Goal: Use online tool/utility: Utilize a website feature to perform a specific function

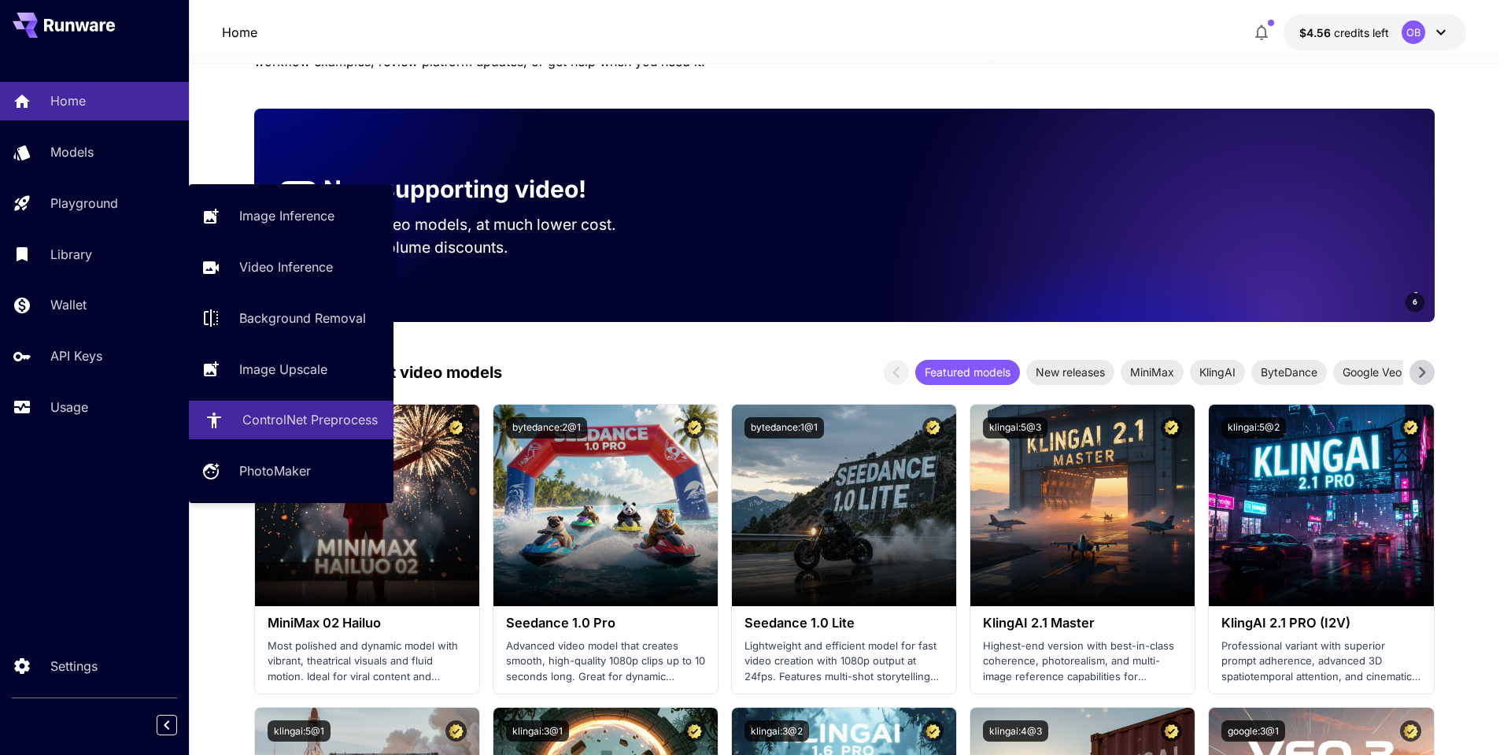
drag, startPoint x: 299, startPoint y: 416, endPoint x: 281, endPoint y: 456, distance: 43.3
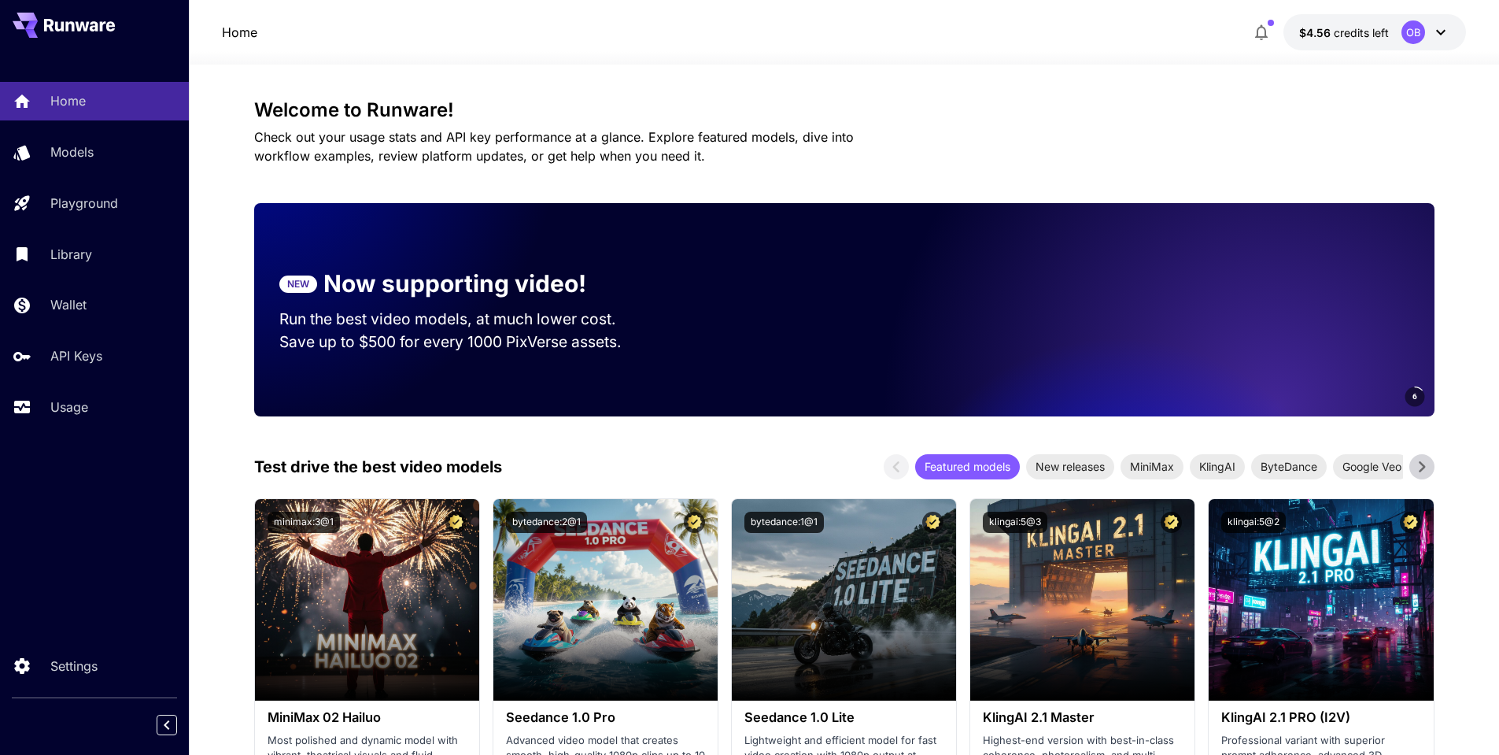
click at [1383, 26] on span "credits left" at bounding box center [1361, 32] width 55 height 13
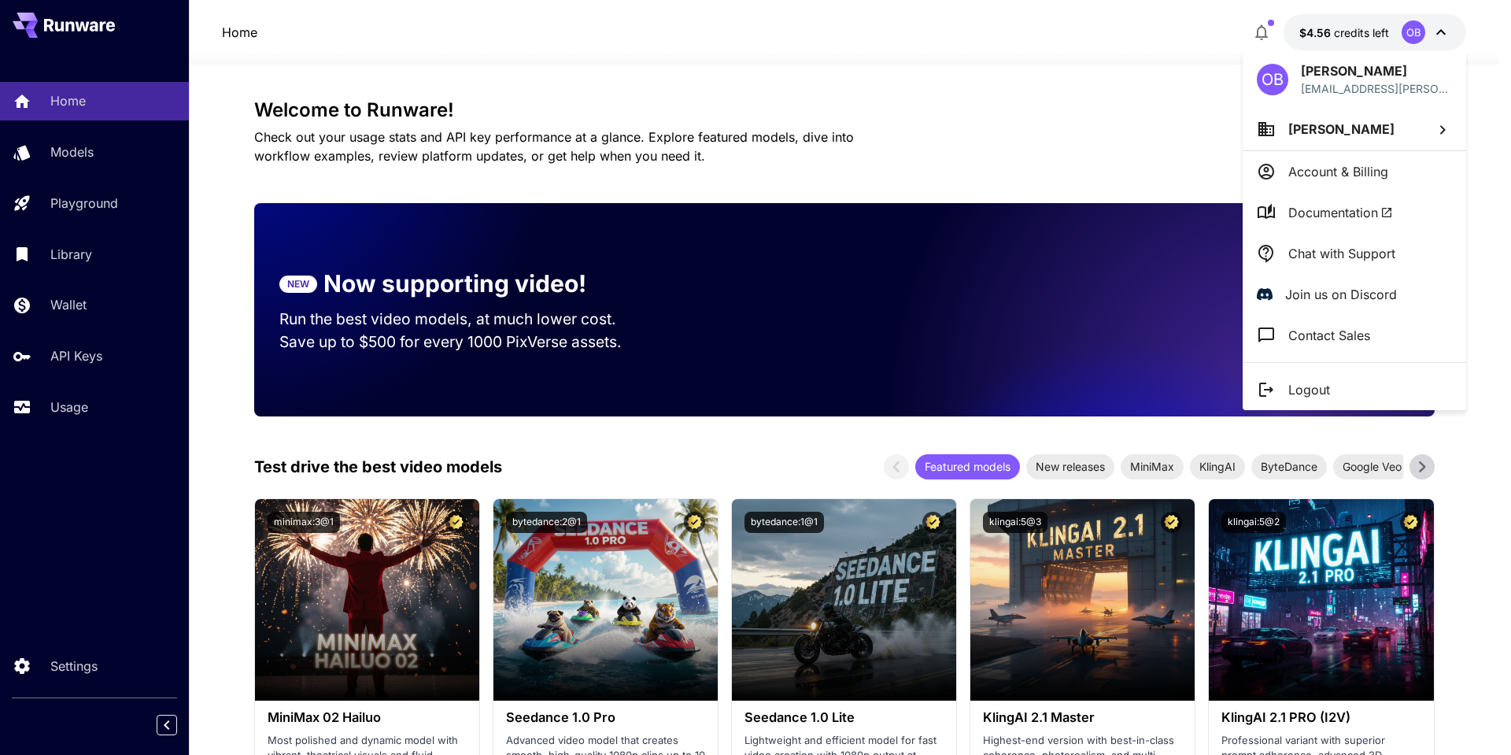
click at [1008, 111] on div at bounding box center [755, 377] width 1511 height 755
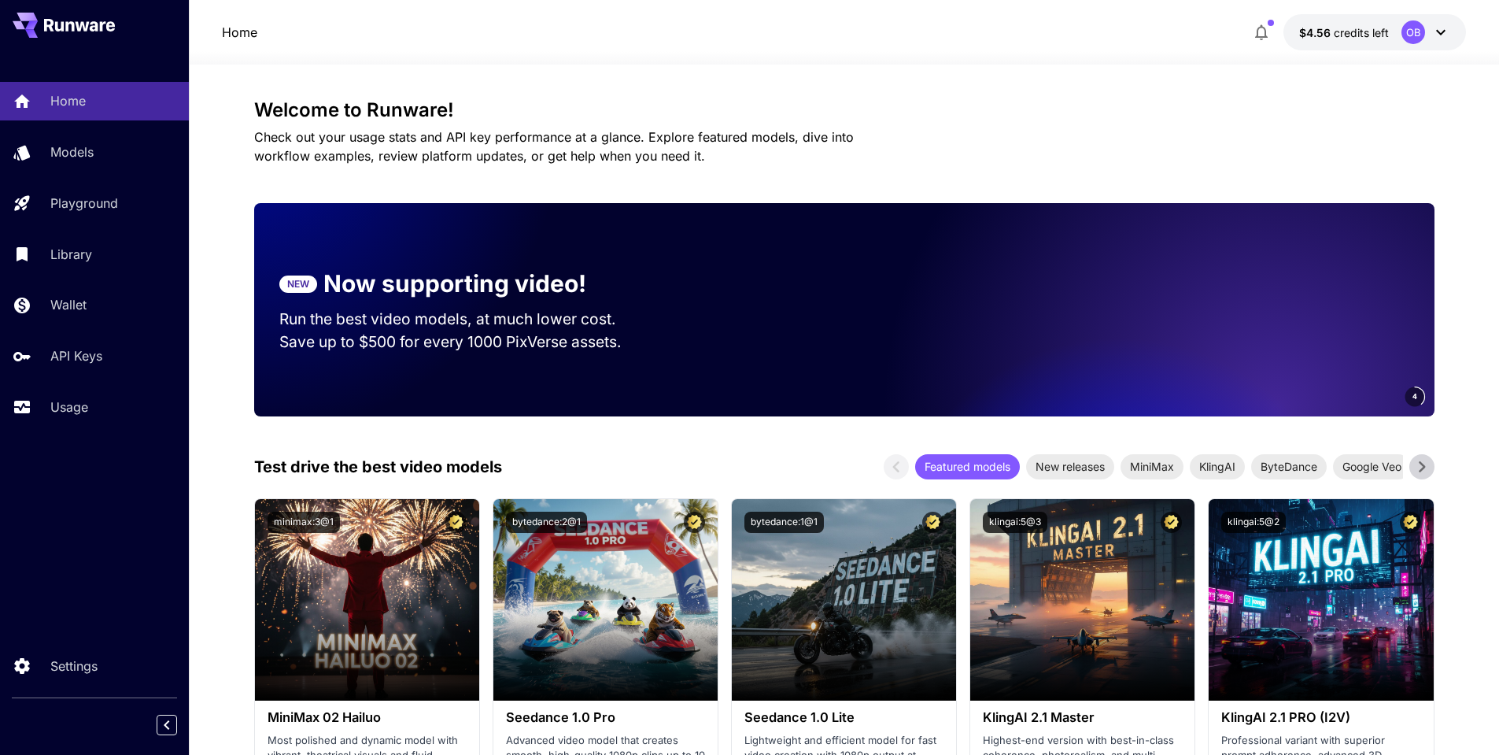
click at [1008, 111] on h3 "Welcome to Runware!" at bounding box center [844, 110] width 1180 height 22
click at [1375, 36] on span "credits left" at bounding box center [1361, 32] width 55 height 13
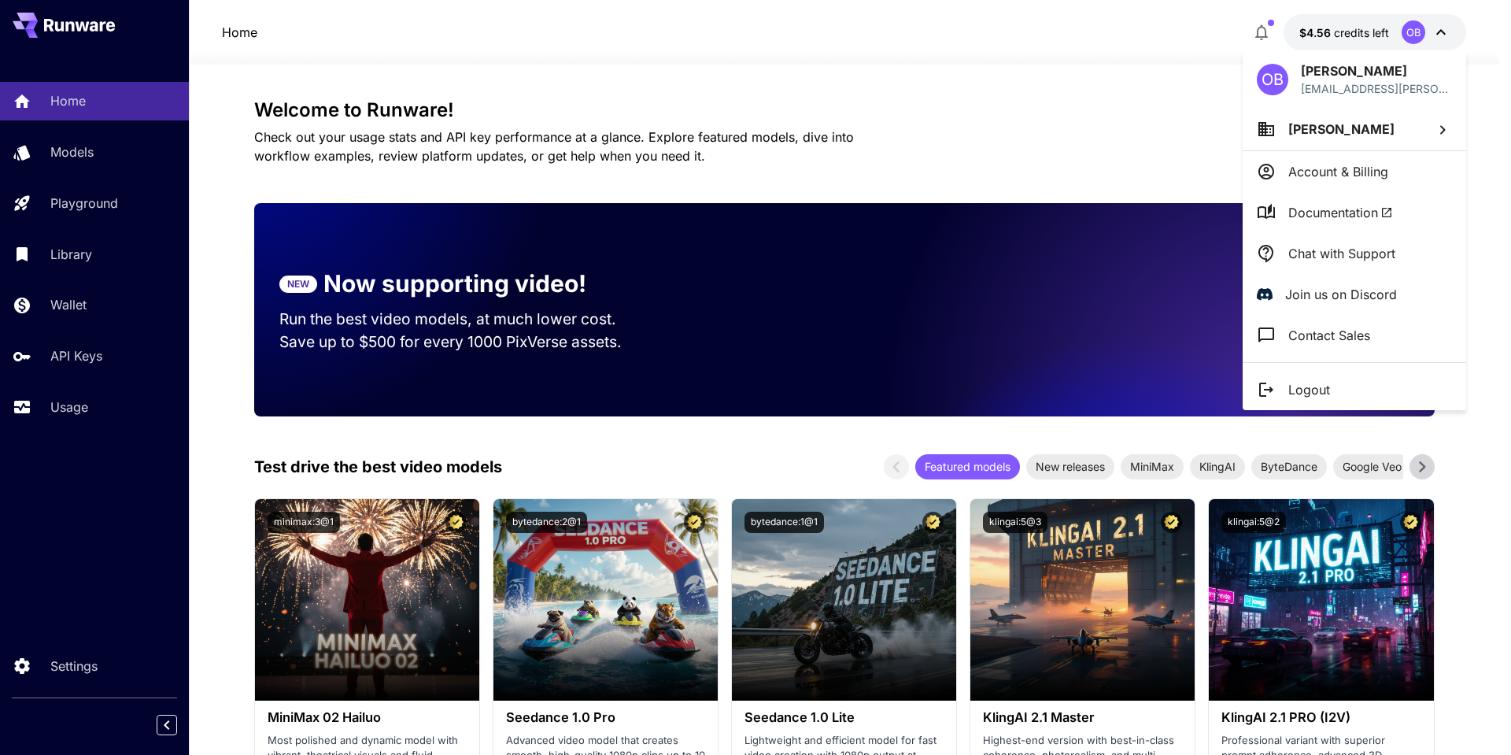
click at [867, 132] on div at bounding box center [755, 377] width 1511 height 755
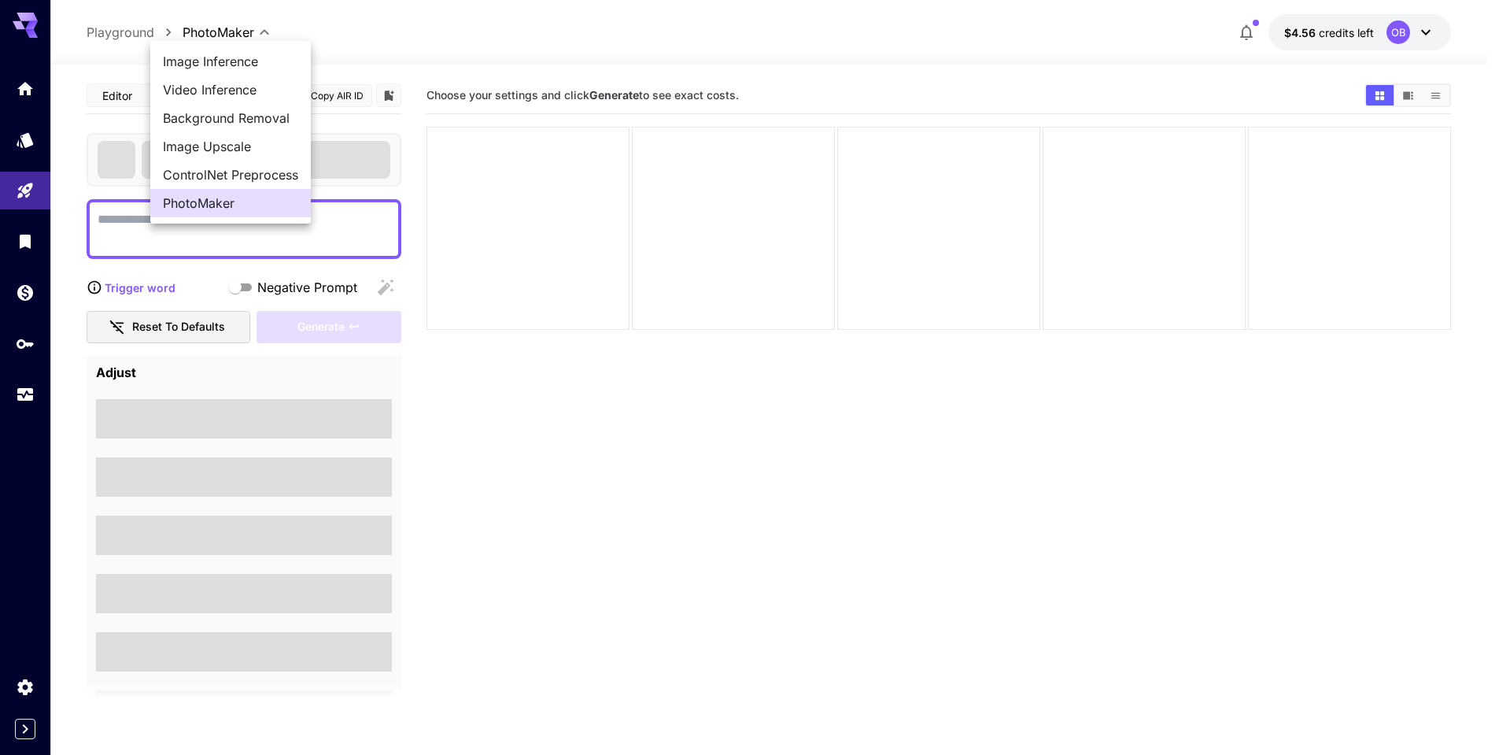
click at [235, 23] on body "**********" at bounding box center [749, 439] width 1499 height 879
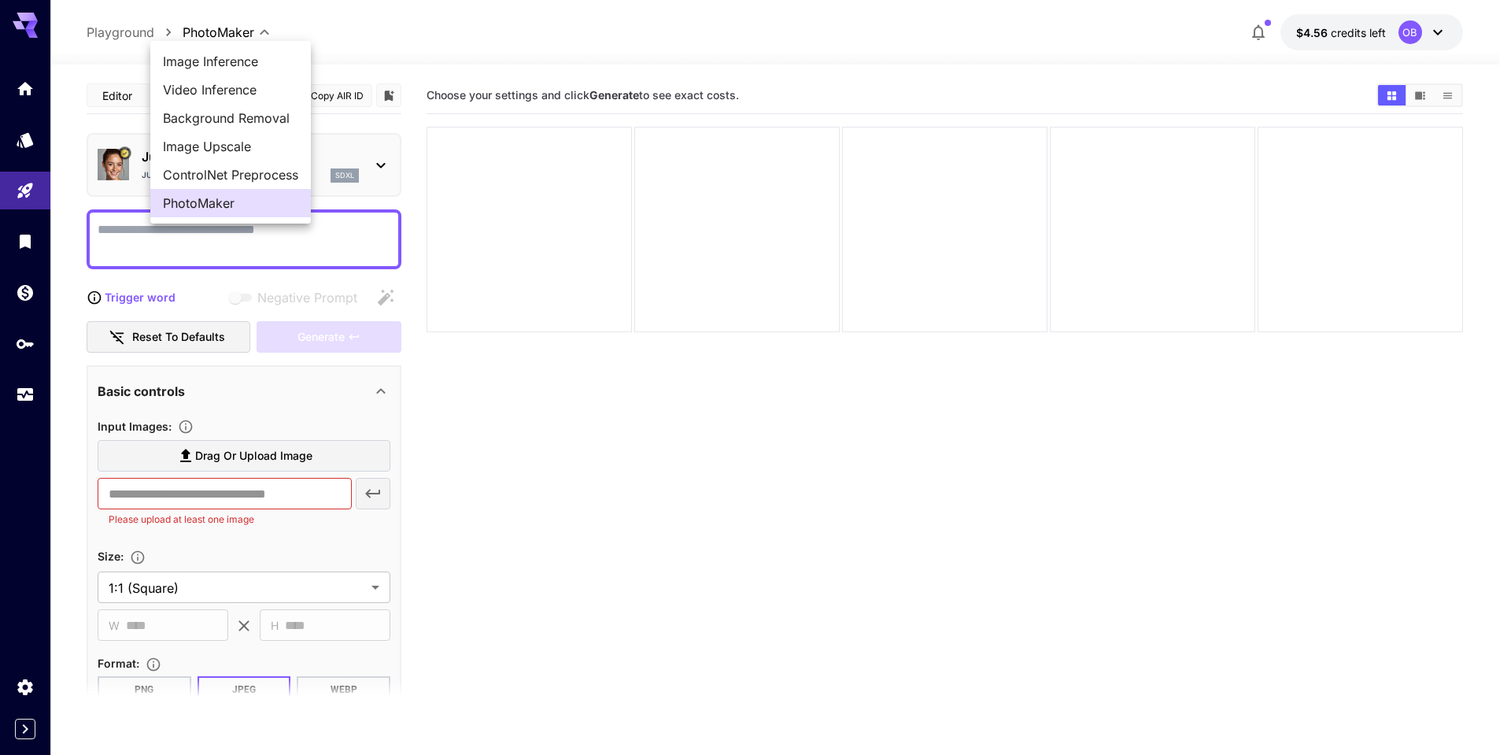
click at [446, 39] on div at bounding box center [755, 377] width 1511 height 755
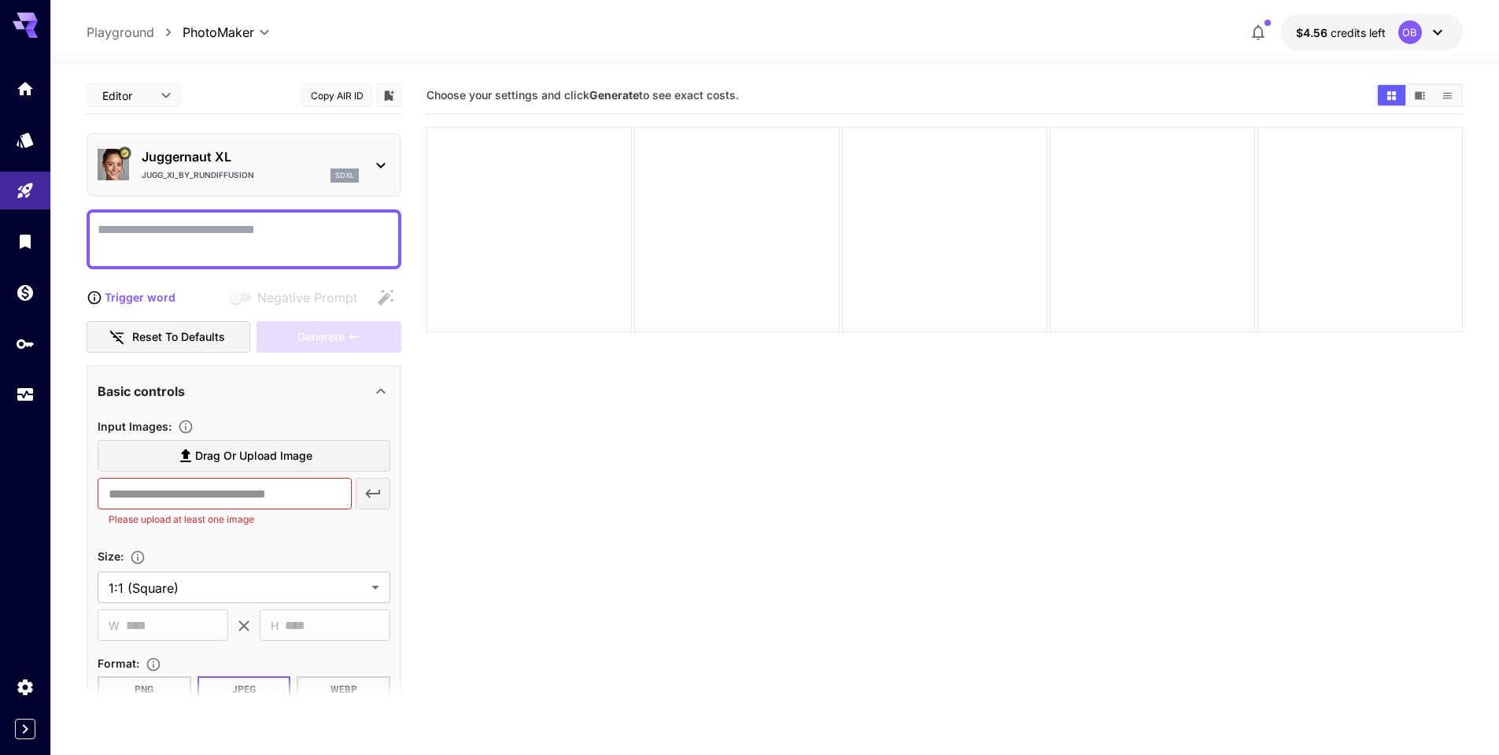
click at [368, 163] on div "Juggernaut XL Jugg_XI_by_RunDiffusion sdxl" at bounding box center [244, 165] width 293 height 48
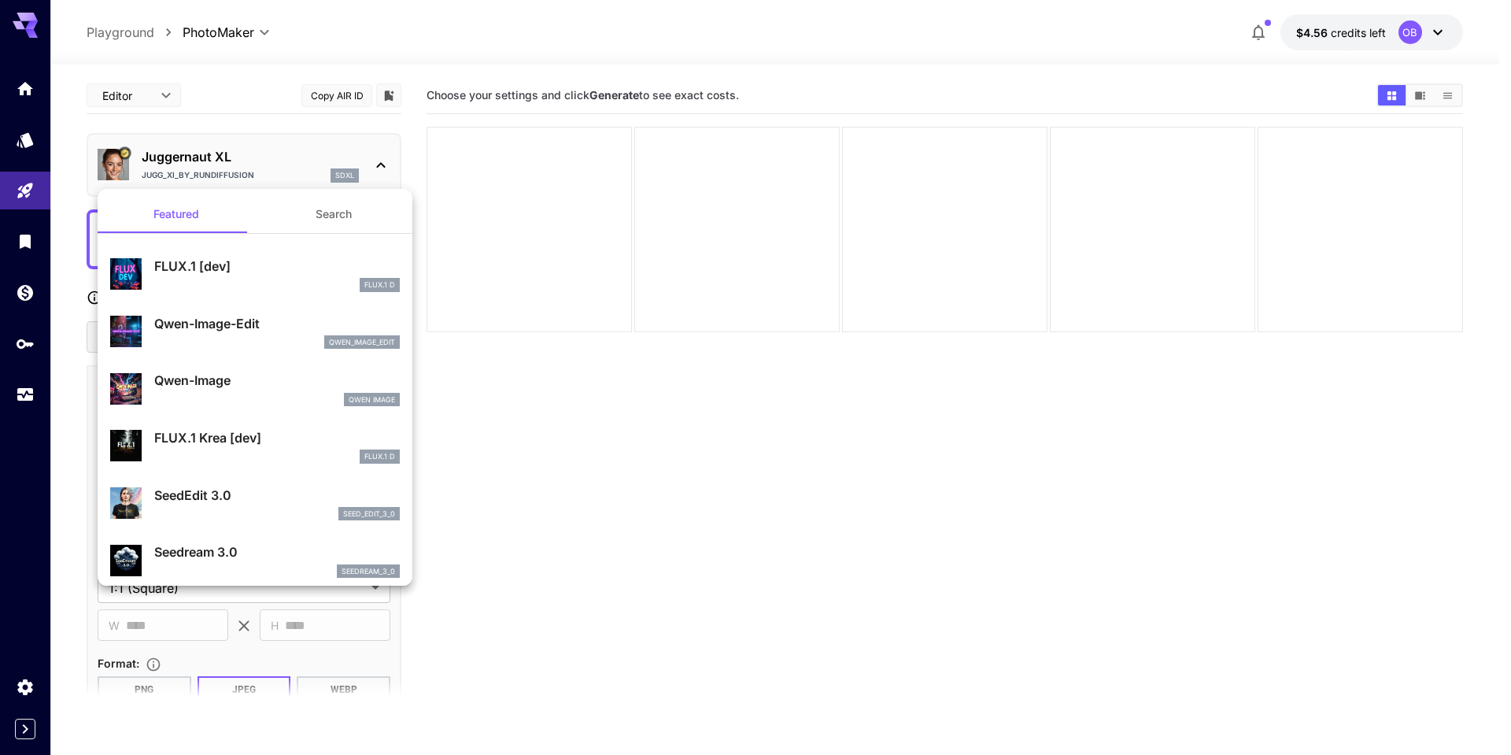
click at [770, 487] on div at bounding box center [755, 377] width 1511 height 755
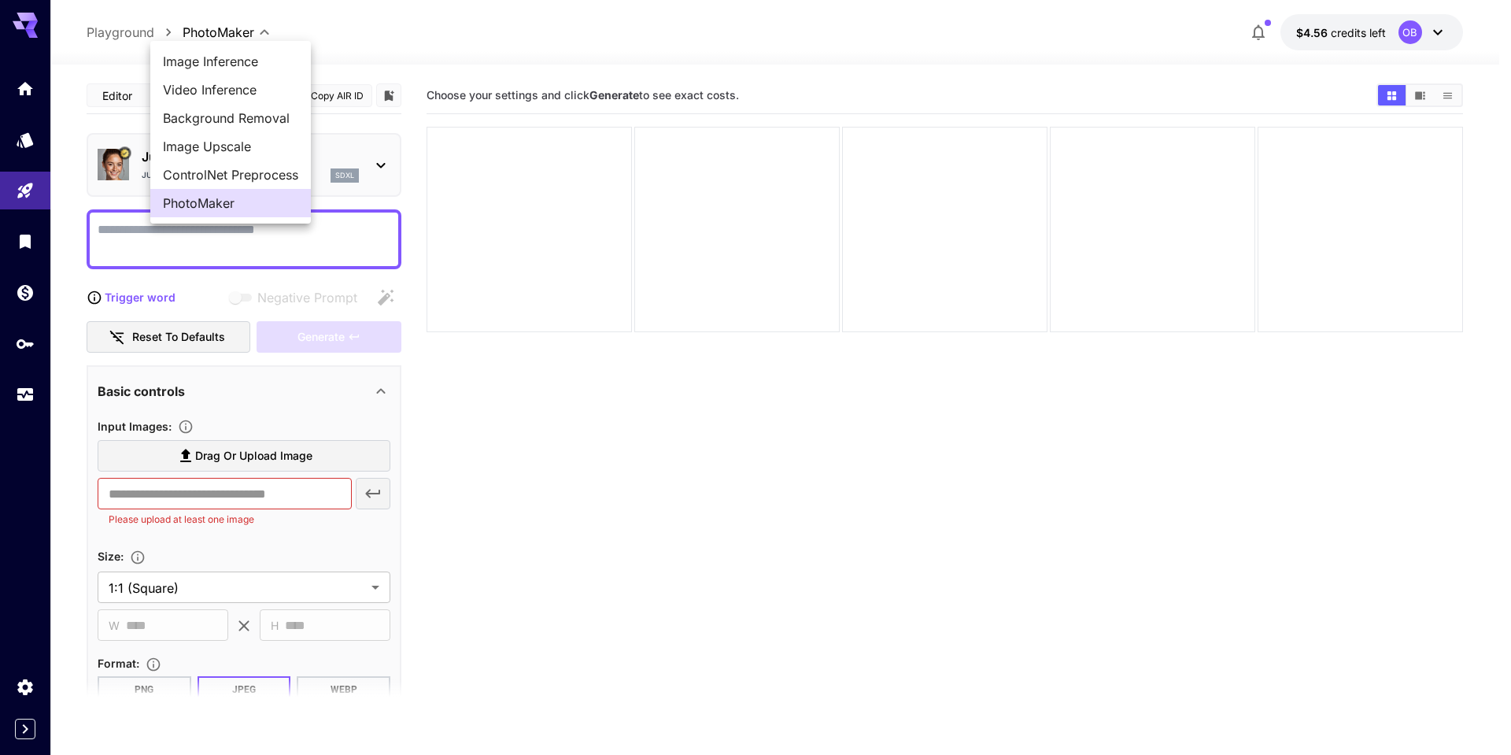
drag, startPoint x: 215, startPoint y: 30, endPoint x: 263, endPoint y: 47, distance: 51.0
click at [257, 48] on body "**********" at bounding box center [755, 439] width 1511 height 879
click at [781, 516] on div at bounding box center [755, 377] width 1511 height 755
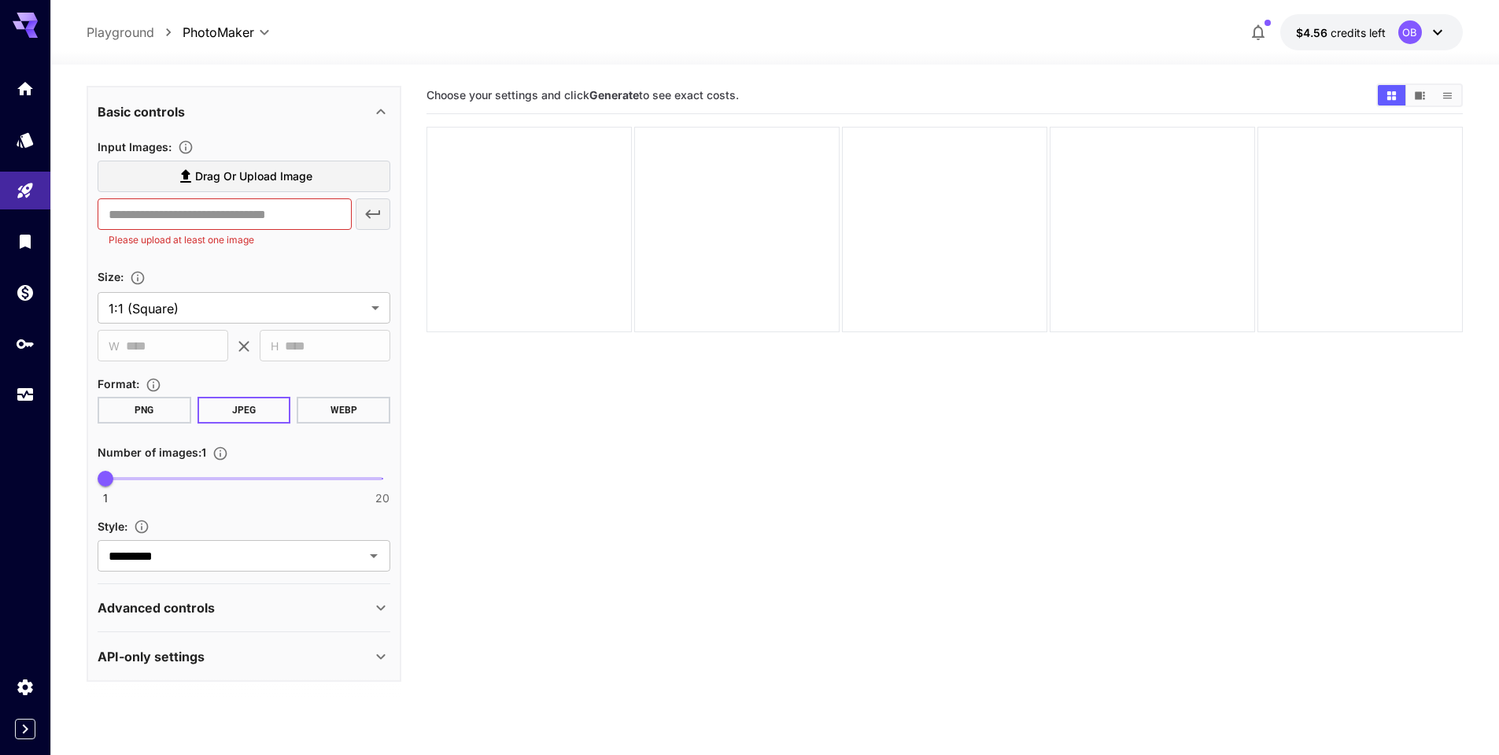
scroll to position [282, 0]
click at [196, 595] on div "Advanced controls" at bounding box center [244, 605] width 293 height 38
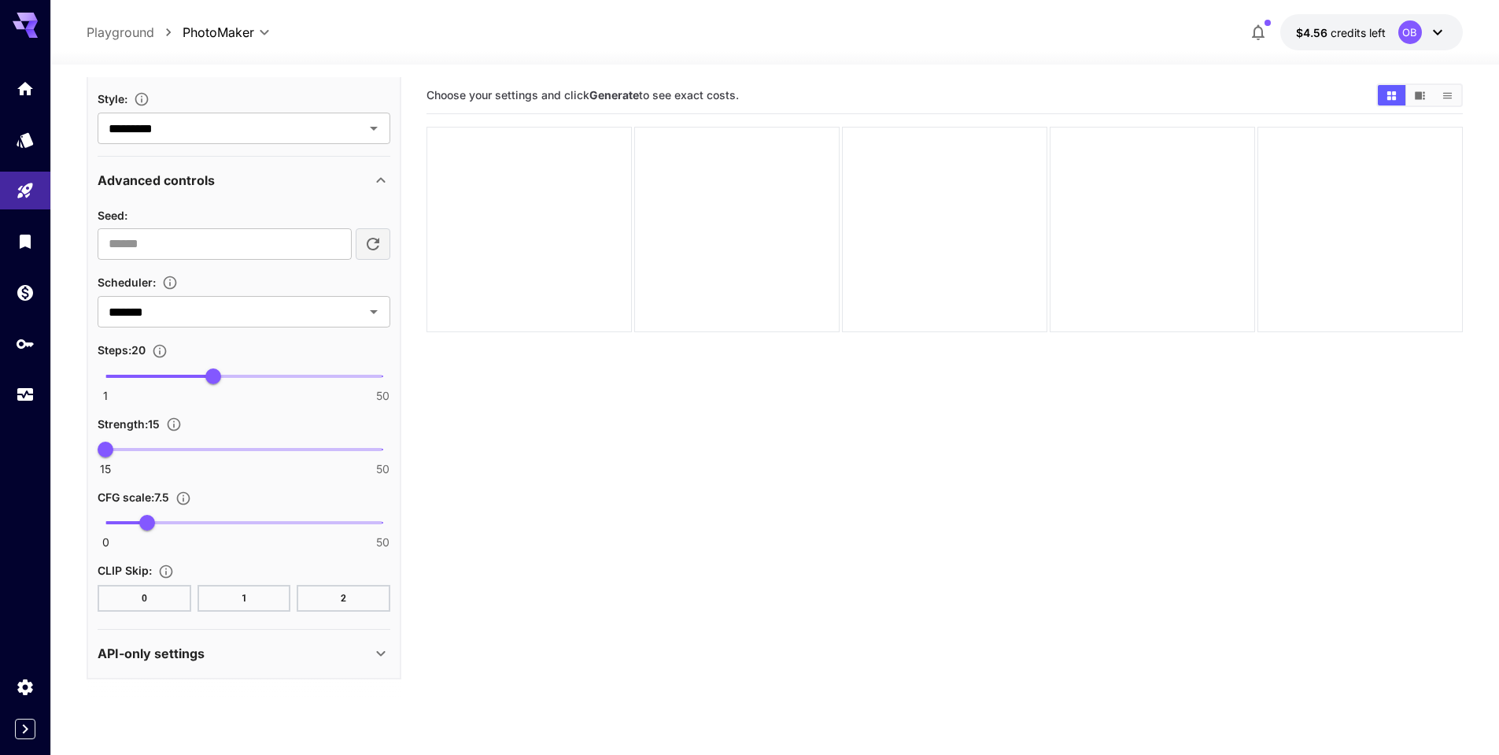
click at [194, 654] on p "API-only settings" at bounding box center [151, 653] width 107 height 19
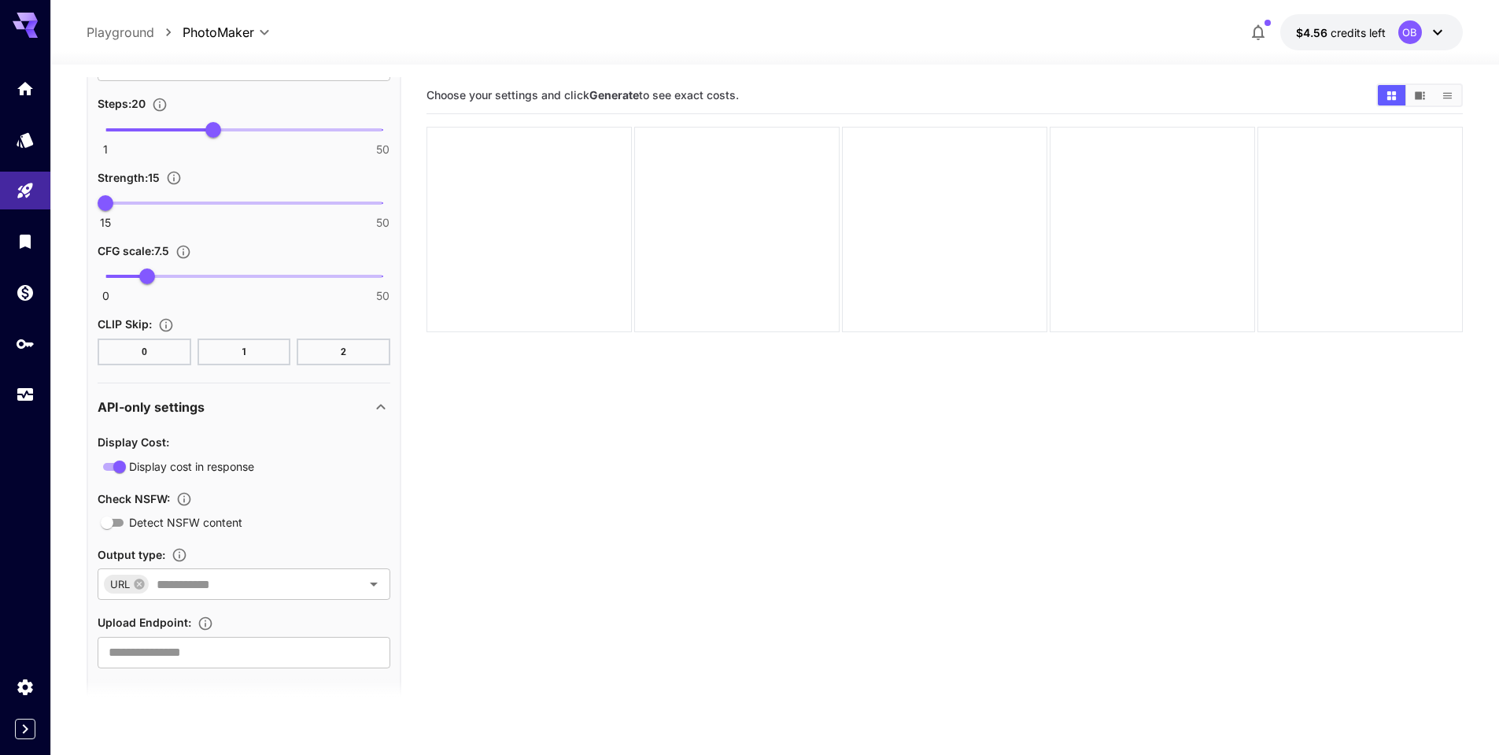
click at [824, 493] on section "Choose your settings and click Generate to see exact costs." at bounding box center [944, 454] width 1036 height 755
click at [975, 549] on section "Choose your settings and click Generate to see exact costs." at bounding box center [944, 454] width 1036 height 755
drag, startPoint x: 558, startPoint y: 551, endPoint x: 500, endPoint y: 537, distance: 59.7
click at [558, 549] on section "Choose your settings and click Generate to see exact costs." at bounding box center [944, 454] width 1036 height 755
click at [806, 500] on section "Choose your settings and click Generate to see exact costs." at bounding box center [944, 454] width 1036 height 755
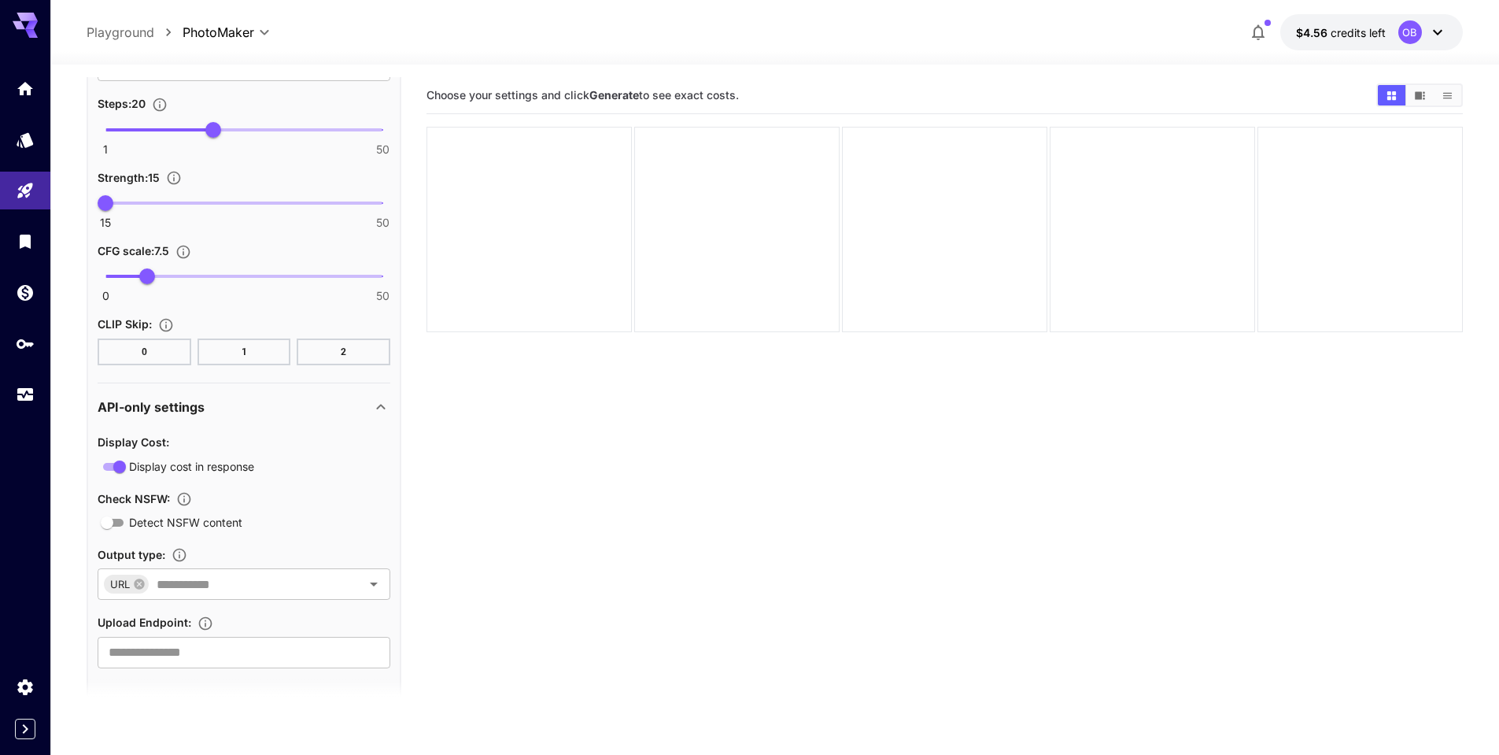
click at [773, 551] on section "Choose your settings and click Generate to see exact costs." at bounding box center [944, 454] width 1036 height 755
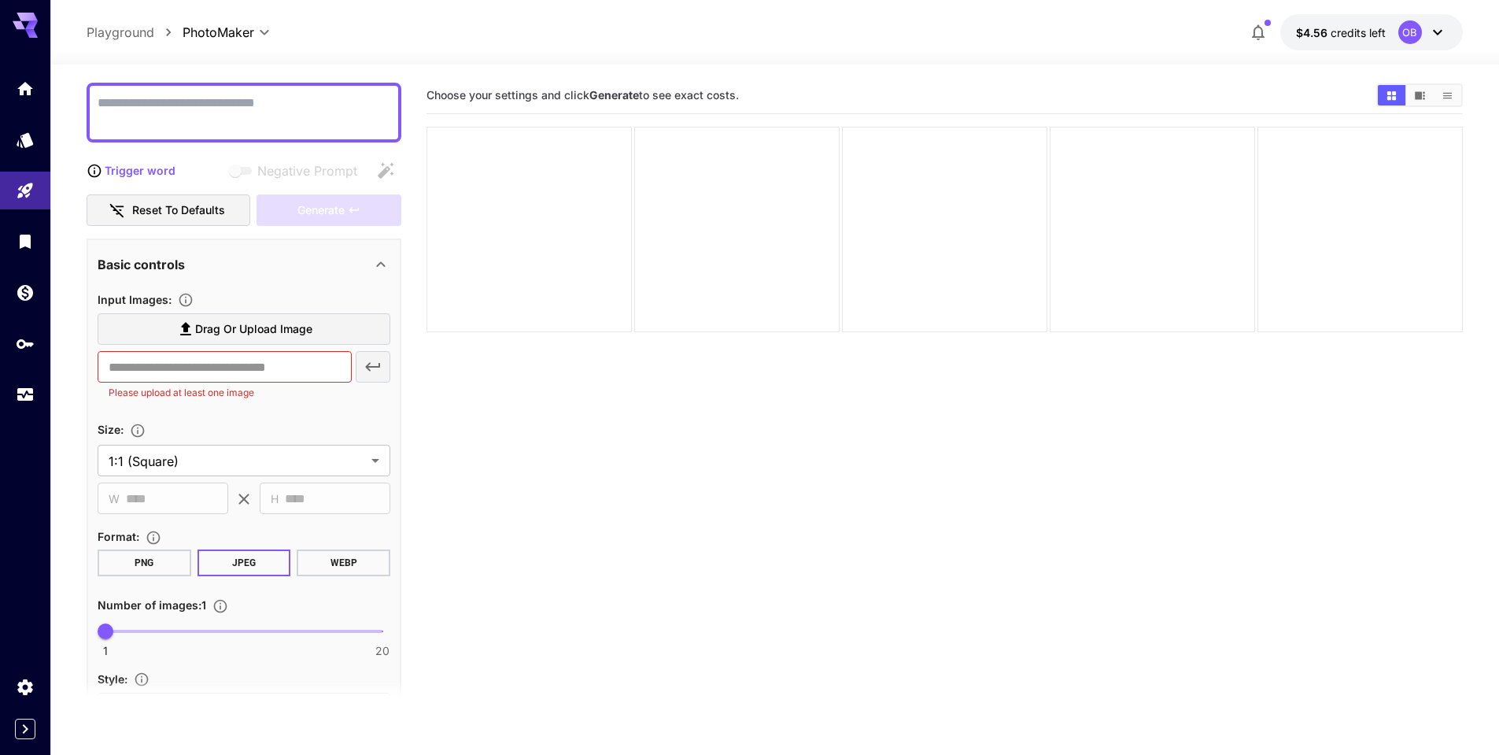
scroll to position [0, 0]
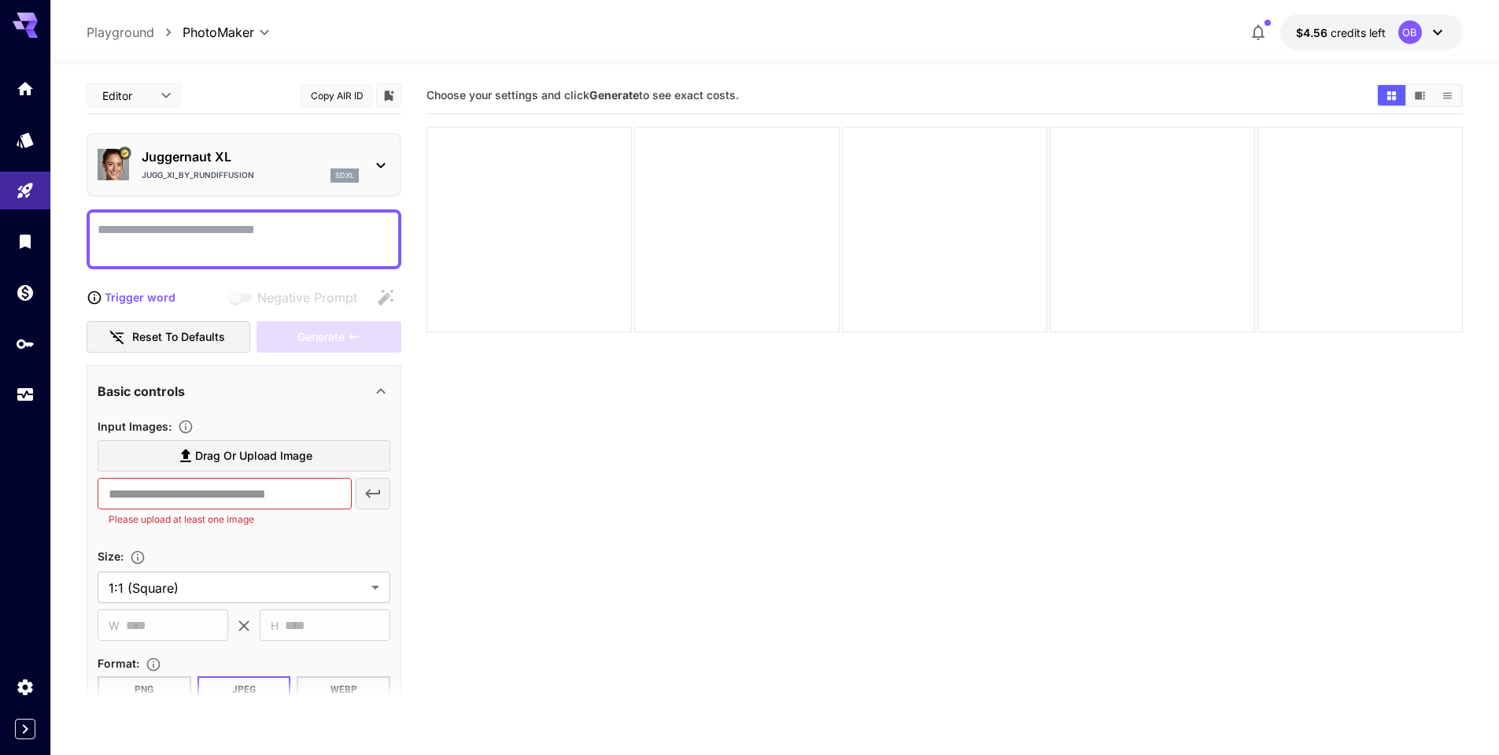
click at [803, 614] on section "Choose your settings and click Generate to see exact costs." at bounding box center [944, 454] width 1036 height 755
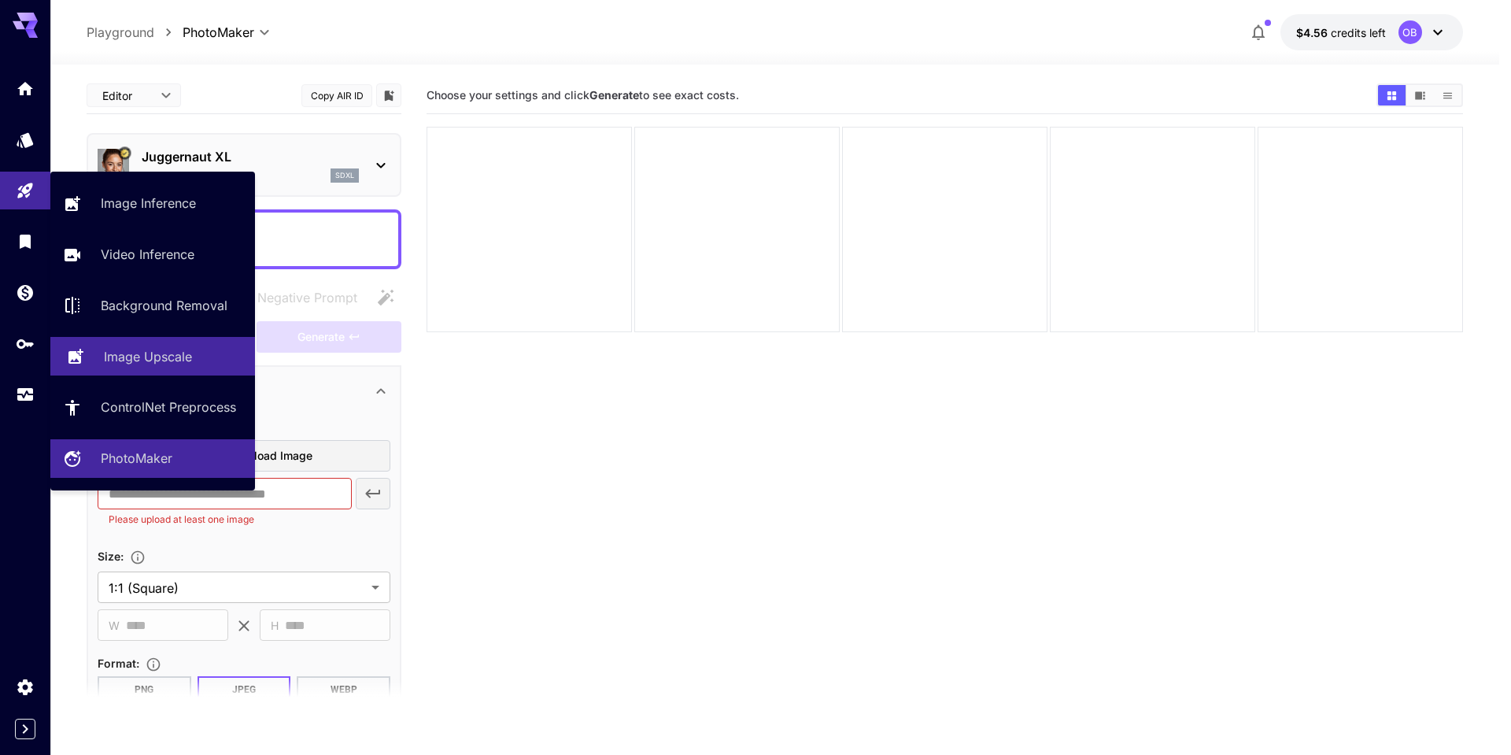
click at [177, 363] on p "Image Upscale" at bounding box center [148, 356] width 88 height 19
type input "**********"
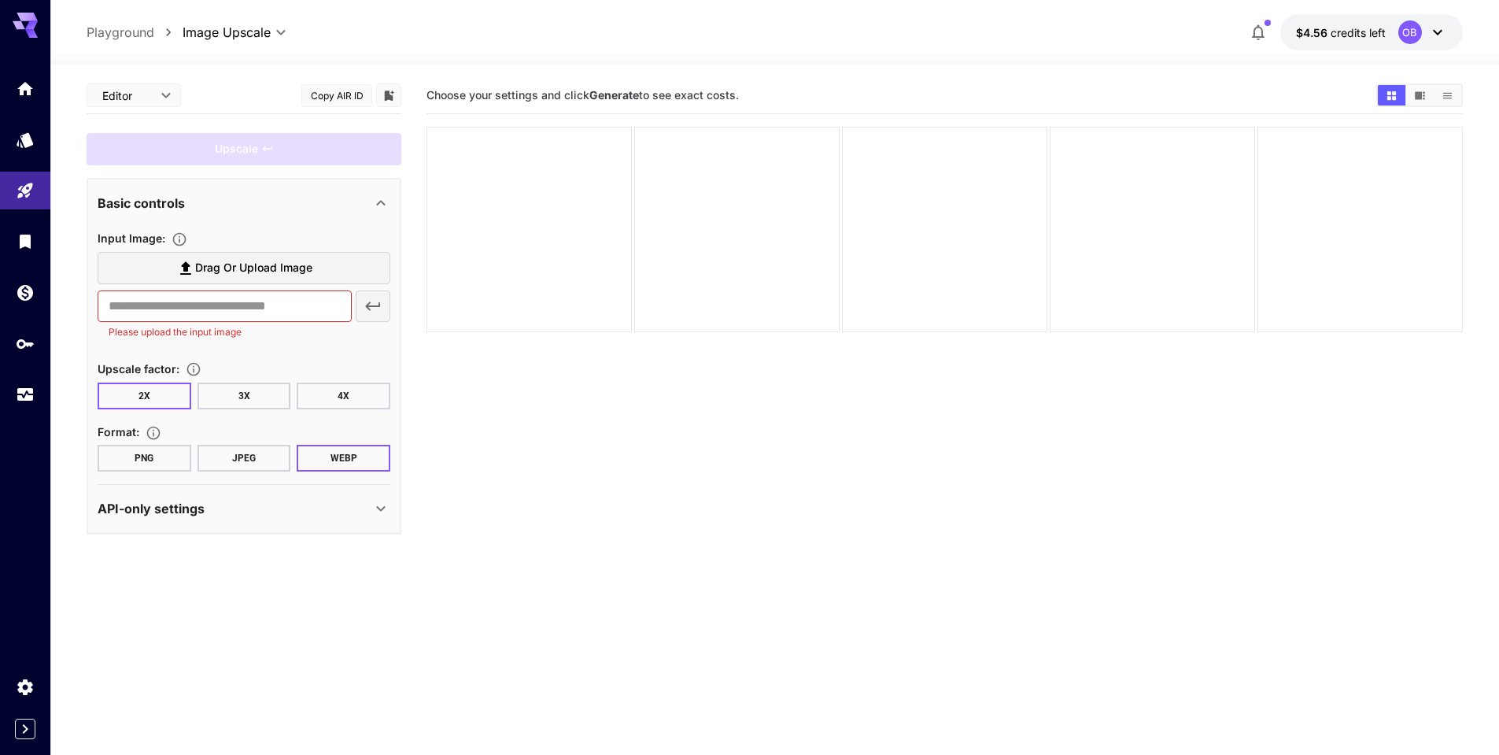
click at [244, 514] on div "API-only settings" at bounding box center [235, 508] width 274 height 19
click at [685, 508] on section "Choose your settings and click Generate to see exact costs." at bounding box center [944, 454] width 1036 height 755
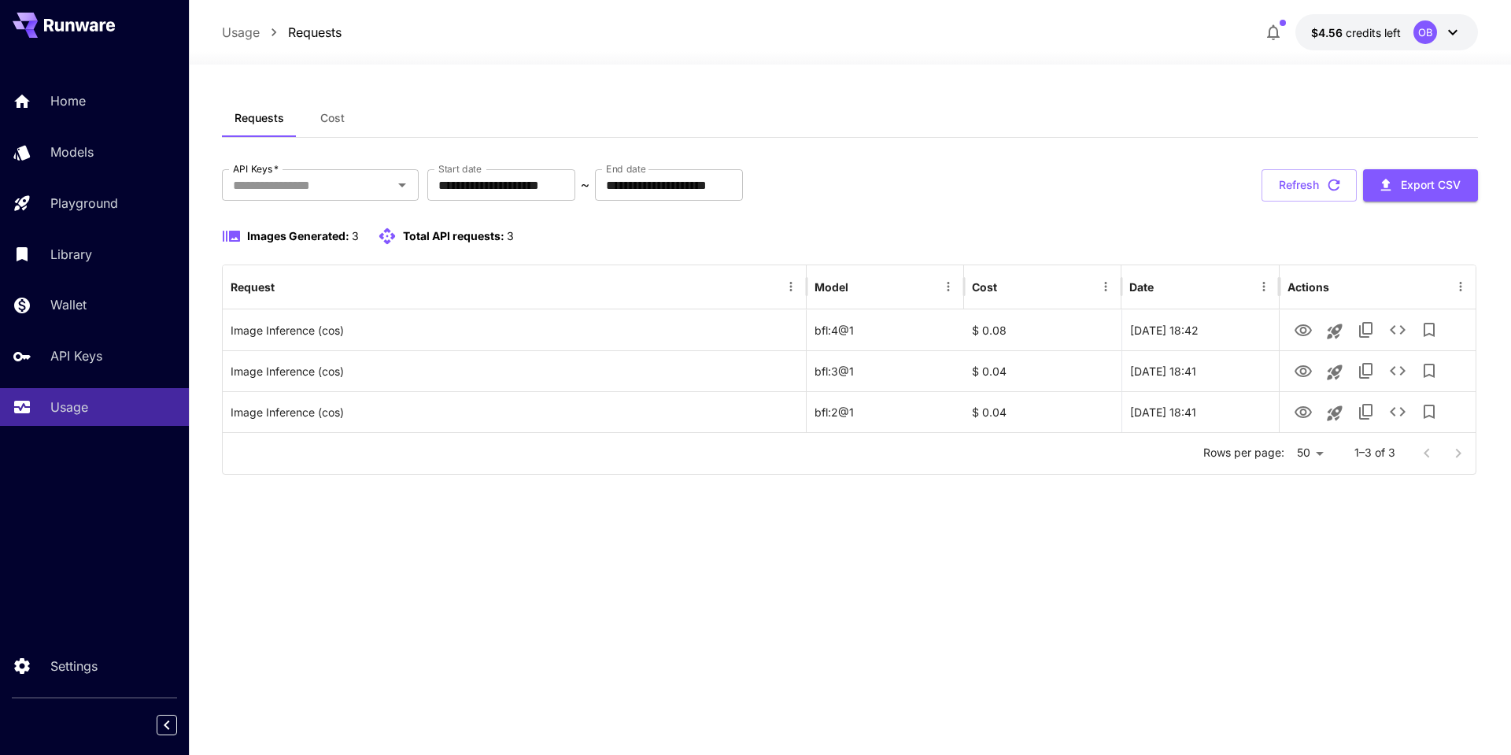
click at [350, 228] on p "Images Generated: 3" at bounding box center [303, 235] width 112 height 17
click at [308, 229] on span "Images Generated:" at bounding box center [298, 235] width 102 height 13
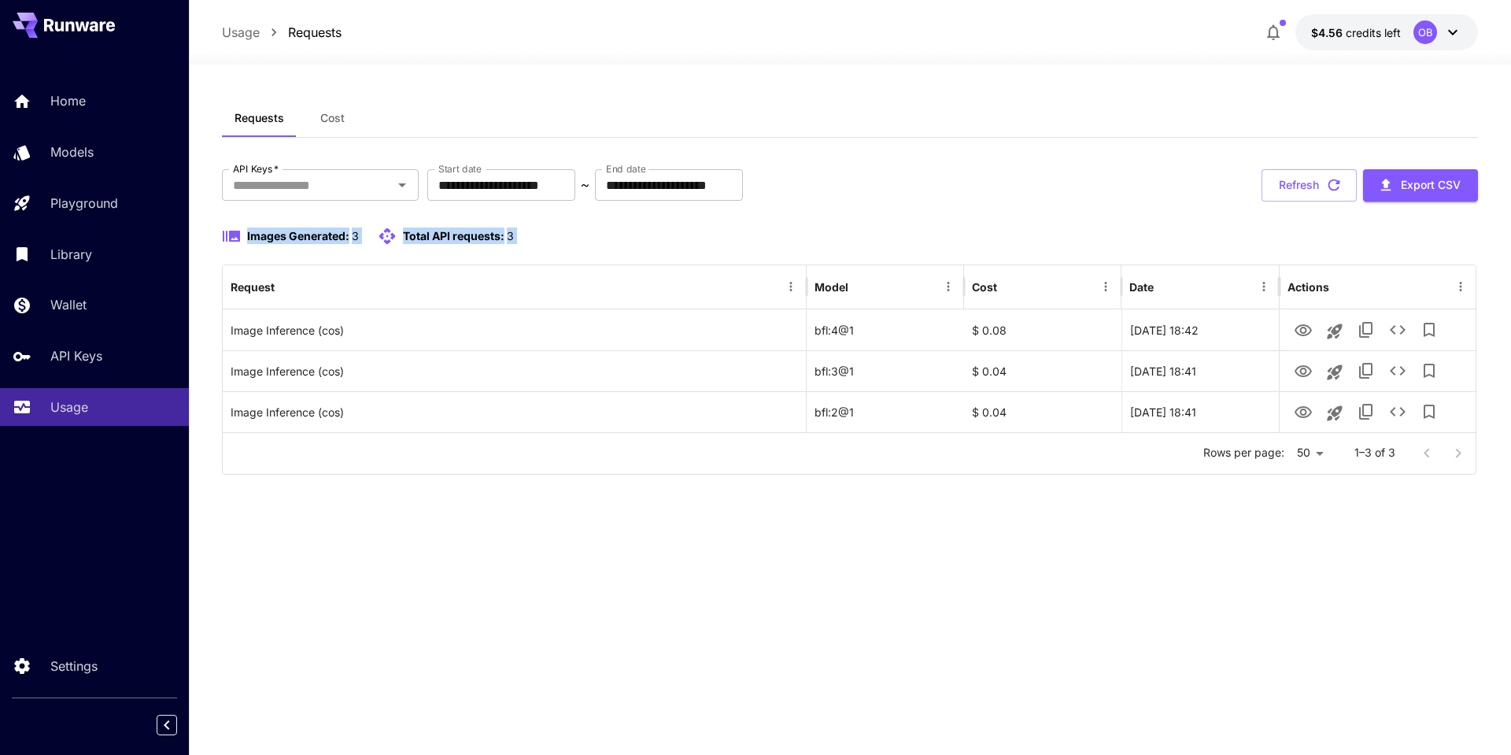
drag, startPoint x: 308, startPoint y: 229, endPoint x: 448, endPoint y: 227, distance: 140.1
click at [448, 227] on div "Images Generated: 3 Total API requests: 3" at bounding box center [368, 236] width 292 height 19
click at [449, 227] on div "Total API requests: 3" at bounding box center [446, 236] width 136 height 19
click at [1072, 77] on div "**********" at bounding box center [850, 410] width 1256 height 690
click at [1427, 36] on div "OB" at bounding box center [1425, 32] width 24 height 24
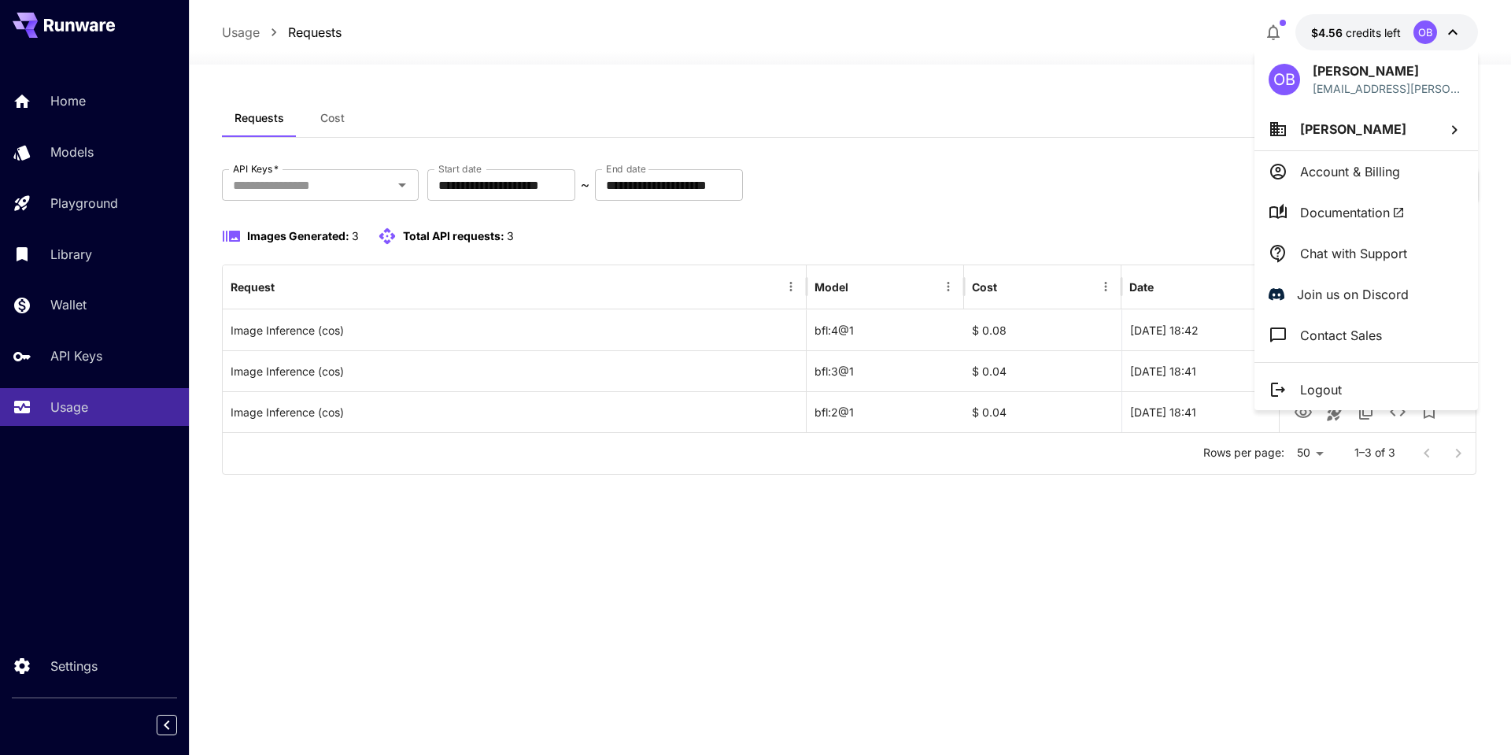
click at [1331, 217] on span "Documentation" at bounding box center [1352, 212] width 105 height 19
